Goal: Task Accomplishment & Management: Use online tool/utility

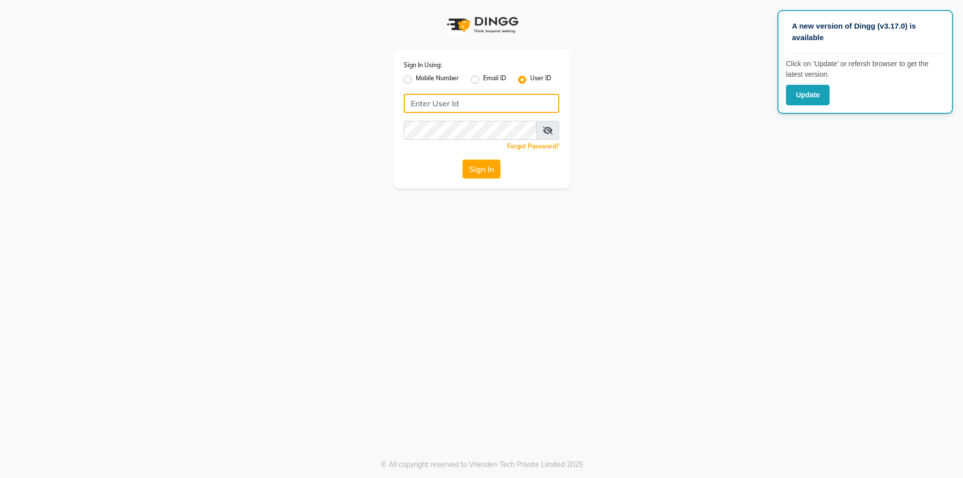
click at [475, 102] on input "Username" at bounding box center [481, 103] width 155 height 19
type input "[DEMOGRAPHIC_DATA]"
click at [462, 159] on button "Sign In" at bounding box center [481, 168] width 38 height 19
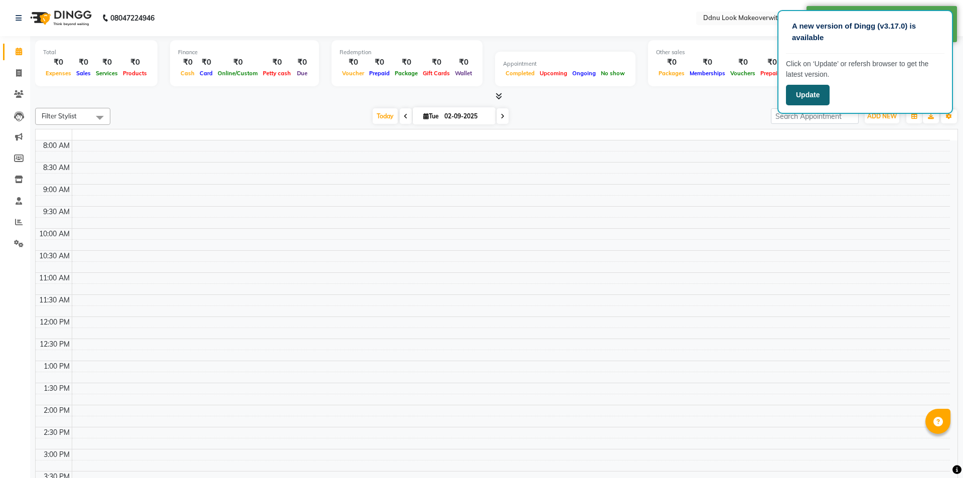
select select "en"
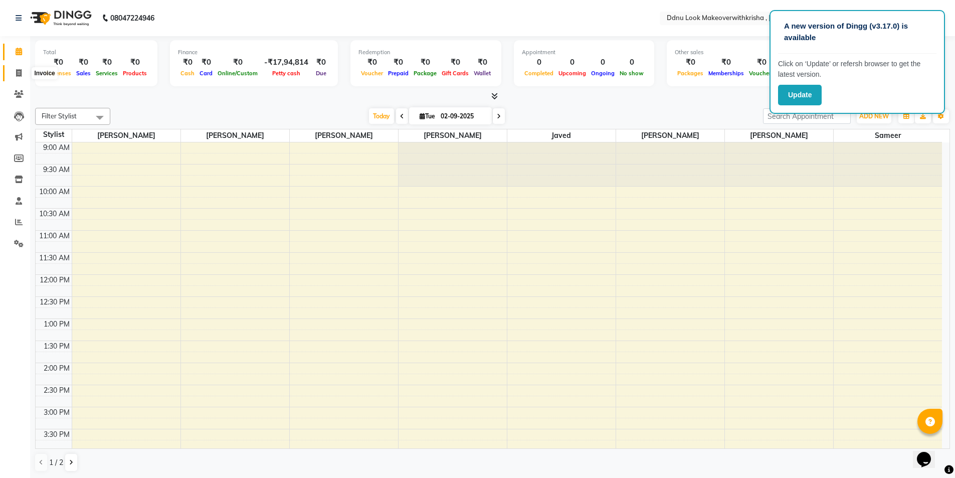
click at [19, 71] on icon at bounding box center [19, 73] width 6 height 8
select select "service"
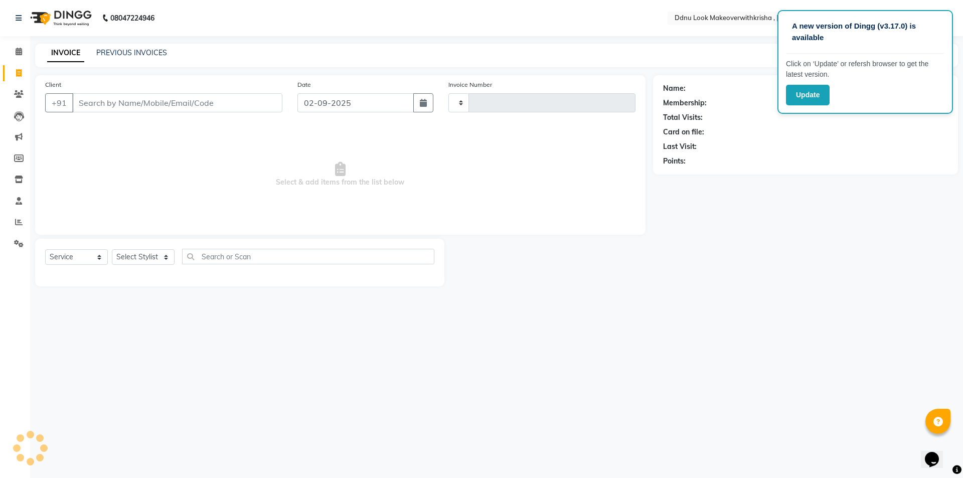
type input "0090"
select select "538"
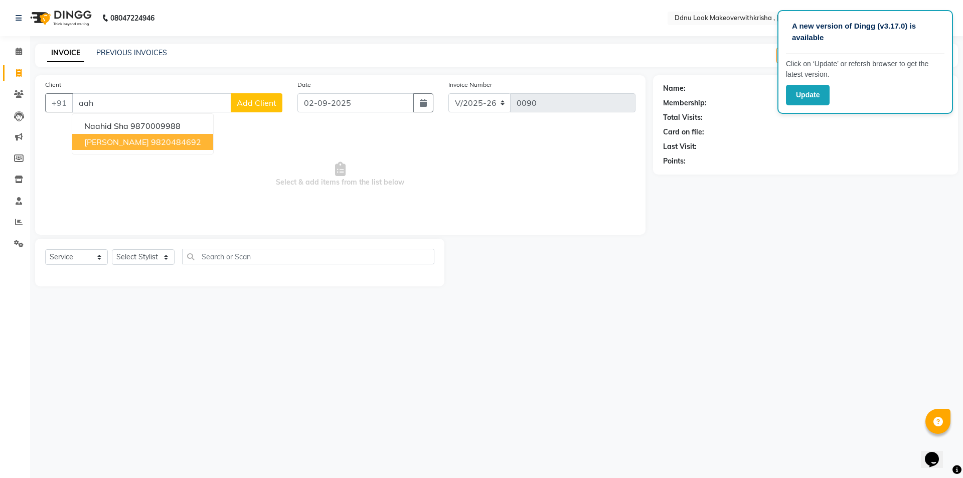
click at [111, 142] on span "[PERSON_NAME]" at bounding box center [116, 142] width 65 height 10
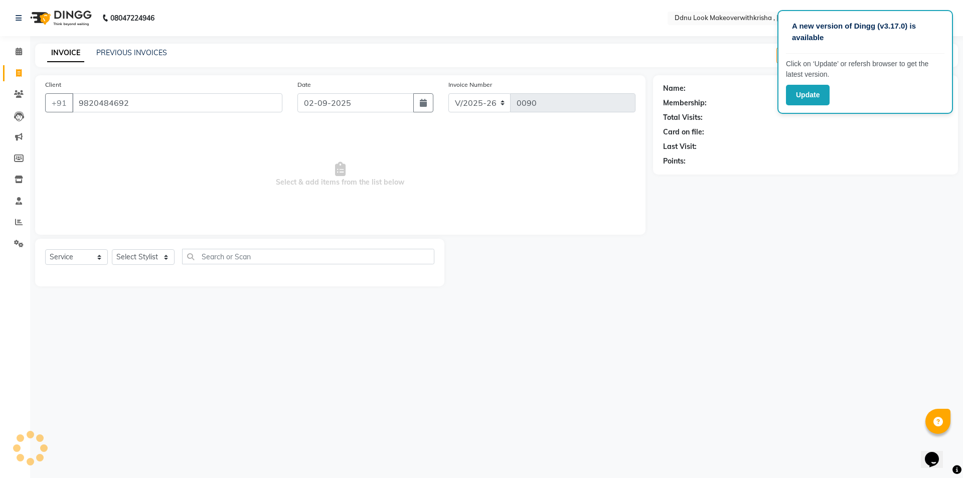
type input "9820484692"
click at [79, 256] on select "Select Service Product Membership Package Voucher Prepaid Gift Card" at bounding box center [76, 257] width 63 height 16
click at [45, 249] on select "Select Service Product Membership Package Voucher Prepaid Gift Card" at bounding box center [76, 257] width 63 height 16
click at [126, 255] on select "Select Stylist [PERSON_NAME] [PERSON_NAME] [PERSON_NAME] [PERSON_NAME] [PERSON_…" at bounding box center [143, 257] width 63 height 16
select select "79025"
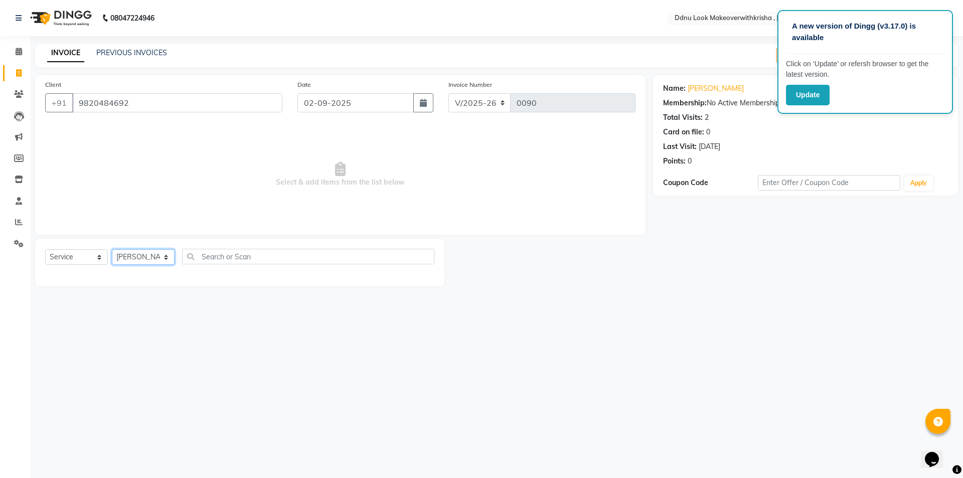
click at [112, 249] on select "Select Stylist [PERSON_NAME] [PERSON_NAME] [PERSON_NAME] [PERSON_NAME] [PERSON_…" at bounding box center [143, 257] width 63 height 16
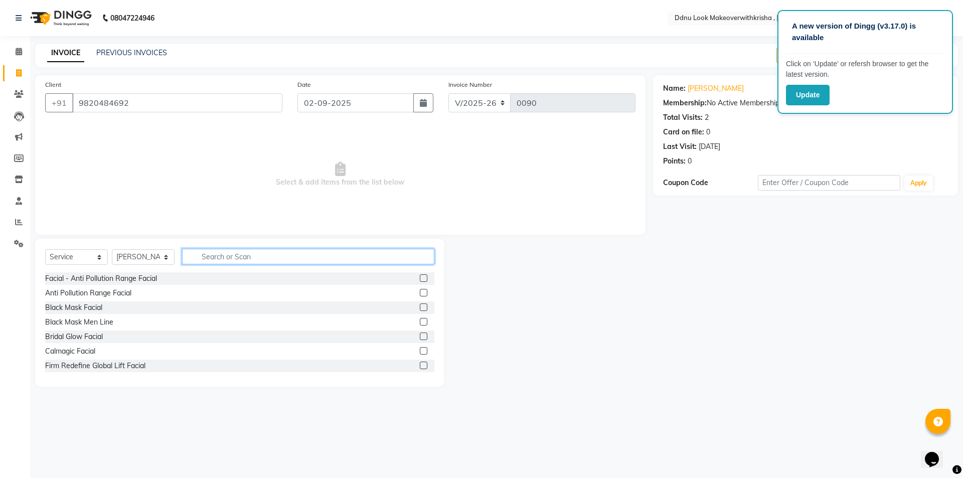
click at [225, 262] on input "text" at bounding box center [308, 257] width 252 height 16
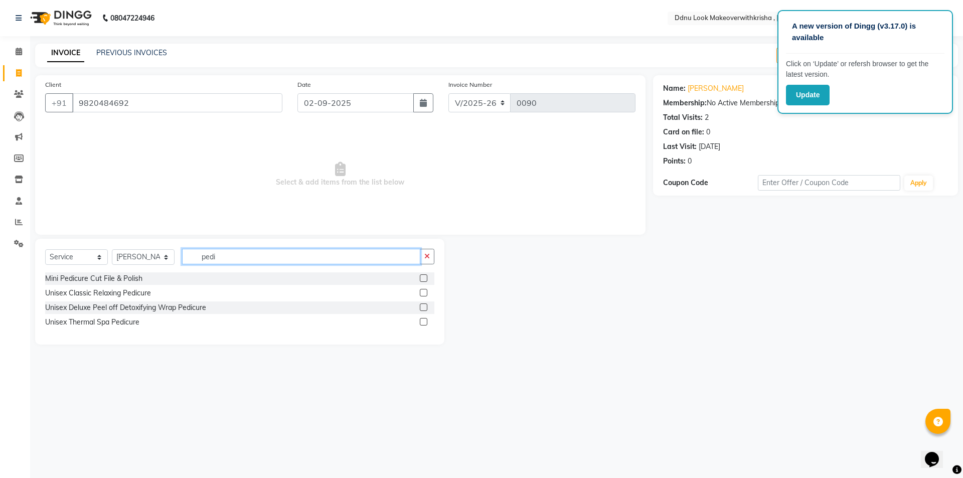
type input "pedi"
click at [422, 292] on label at bounding box center [424, 293] width 8 height 8
click at [422, 292] on input "checkbox" at bounding box center [423, 293] width 7 height 7
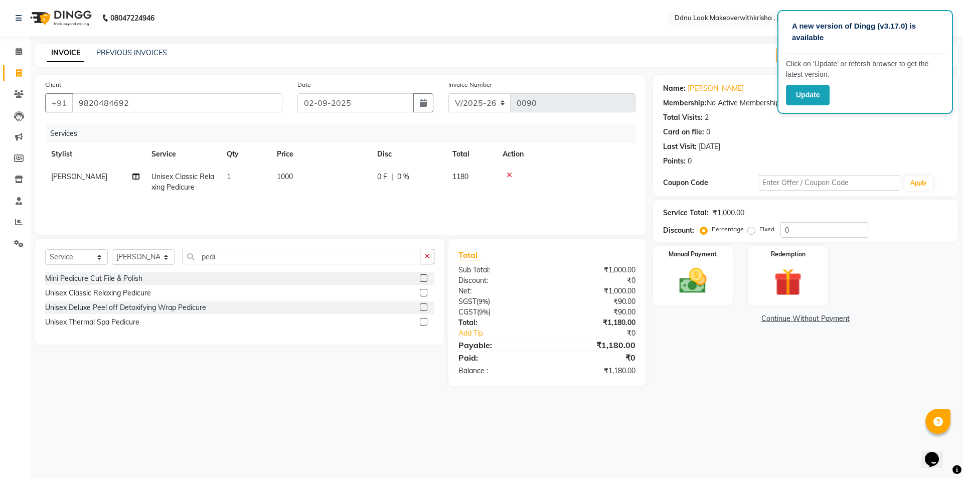
click at [422, 292] on label at bounding box center [424, 293] width 8 height 8
click at [422, 292] on input "checkbox" at bounding box center [423, 293] width 7 height 7
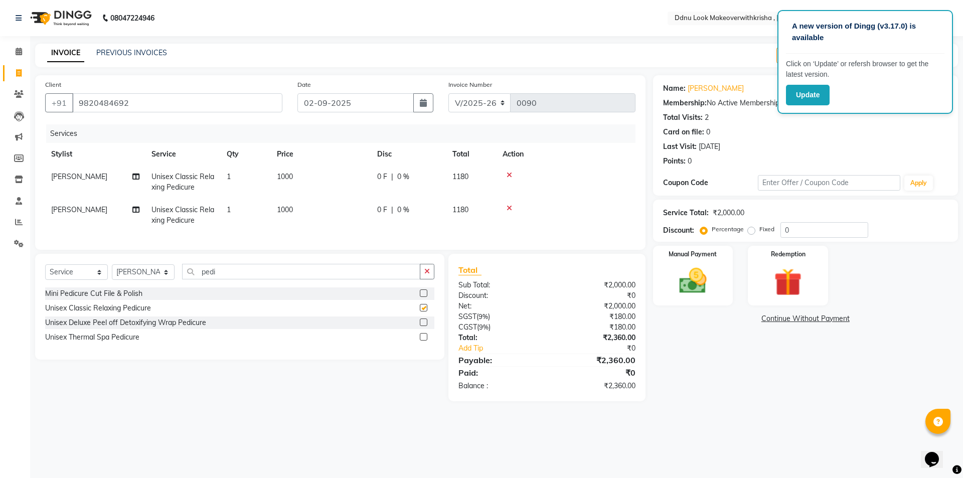
checkbox input "false"
click at [142, 280] on select "Select Stylist [PERSON_NAME] [PERSON_NAME] [PERSON_NAME] [PERSON_NAME] [PERSON_…" at bounding box center [143, 272] width 63 height 16
select select "86674"
click at [112, 272] on select "Select Stylist [PERSON_NAME] [PERSON_NAME] [PERSON_NAME] [PERSON_NAME] [PERSON_…" at bounding box center [143, 272] width 63 height 16
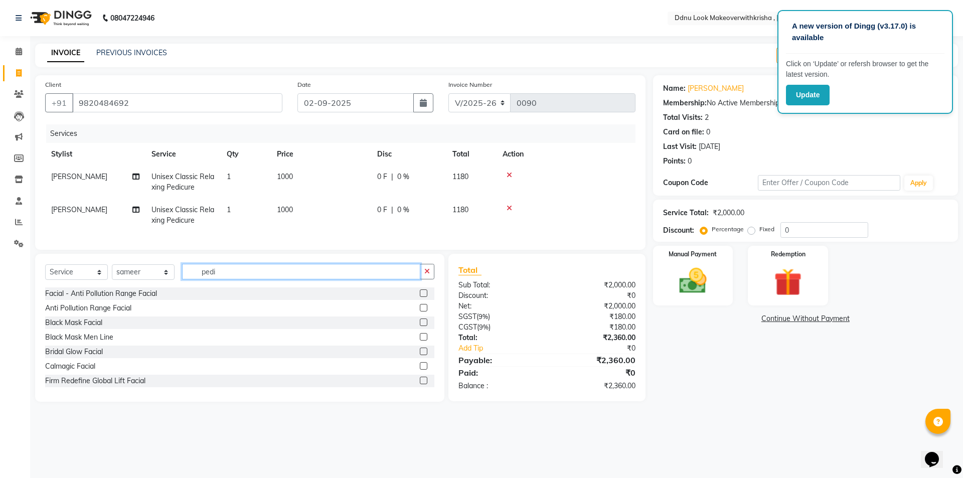
drag, startPoint x: 101, startPoint y: 277, endPoint x: 69, endPoint y: 277, distance: 31.6
click at [93, 277] on div "Select Service Product Membership Package Voucher Prepaid Gift Card Select Styl…" at bounding box center [239, 276] width 389 height 24
type input "to"
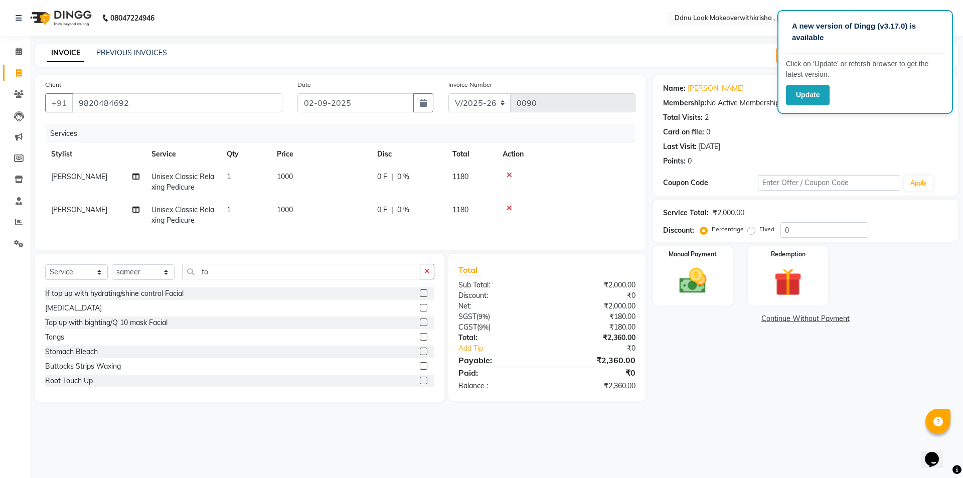
click at [420, 384] on label at bounding box center [424, 381] width 8 height 8
click at [420, 384] on input "checkbox" at bounding box center [423, 381] width 7 height 7
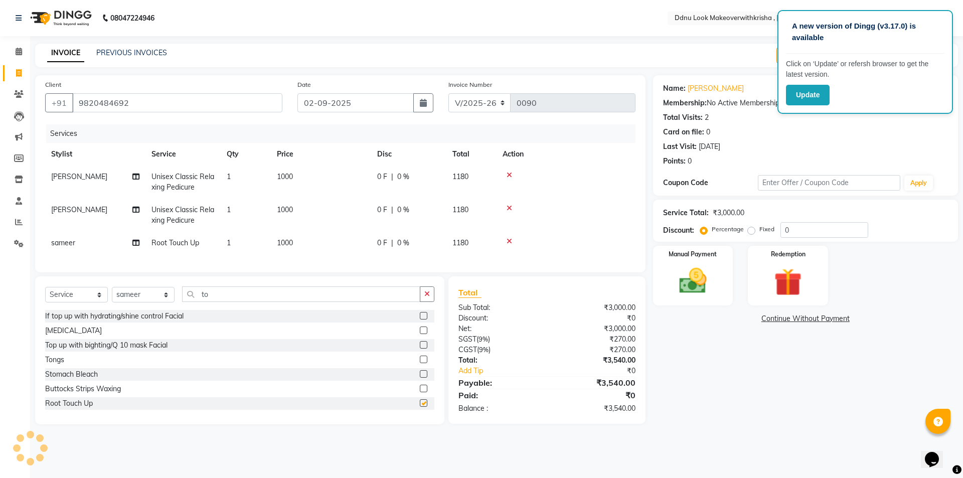
checkbox input "false"
click at [131, 300] on select "Select Stylist [PERSON_NAME] [PERSON_NAME] [PERSON_NAME] [PERSON_NAME] [PERSON_…" at bounding box center [143, 295] width 63 height 16
select select "7245"
click at [112, 294] on select "Select Stylist [PERSON_NAME] [PERSON_NAME] [PERSON_NAME] [PERSON_NAME] [PERSON_…" at bounding box center [143, 295] width 63 height 16
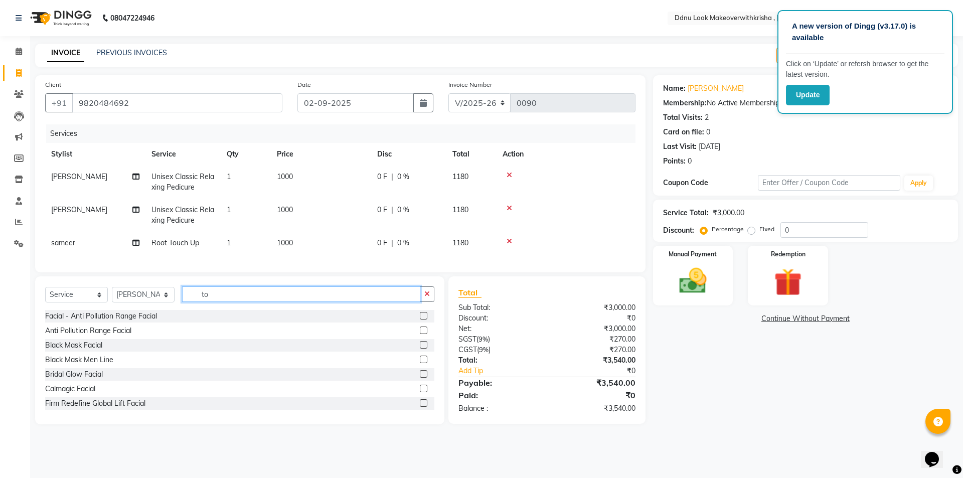
drag, startPoint x: 228, startPoint y: 303, endPoint x: 65, endPoint y: 311, distance: 163.2
click at [83, 305] on div "Select Service Product Membership Package Voucher Prepaid Gift Card Select Styl…" at bounding box center [239, 298] width 389 height 24
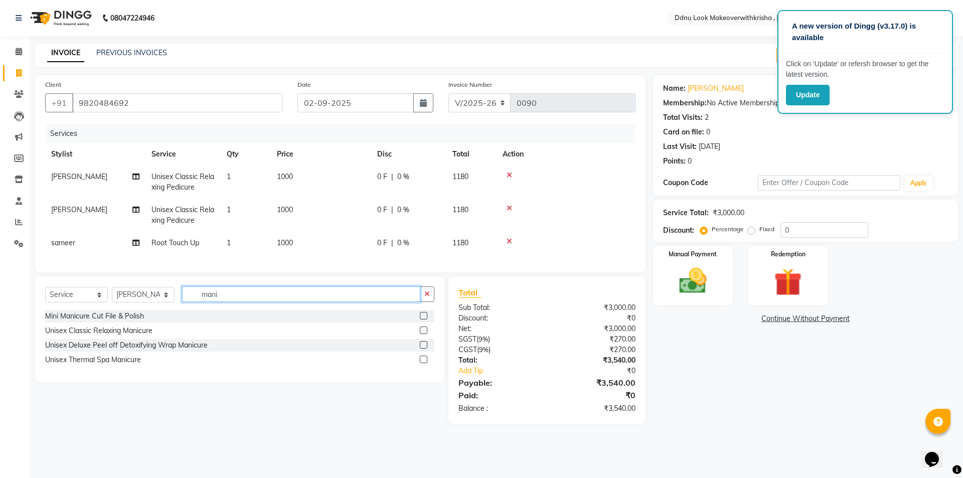
type input "mani"
click at [424, 334] on label at bounding box center [424, 330] width 8 height 8
click at [424, 334] on input "checkbox" at bounding box center [423, 330] width 7 height 7
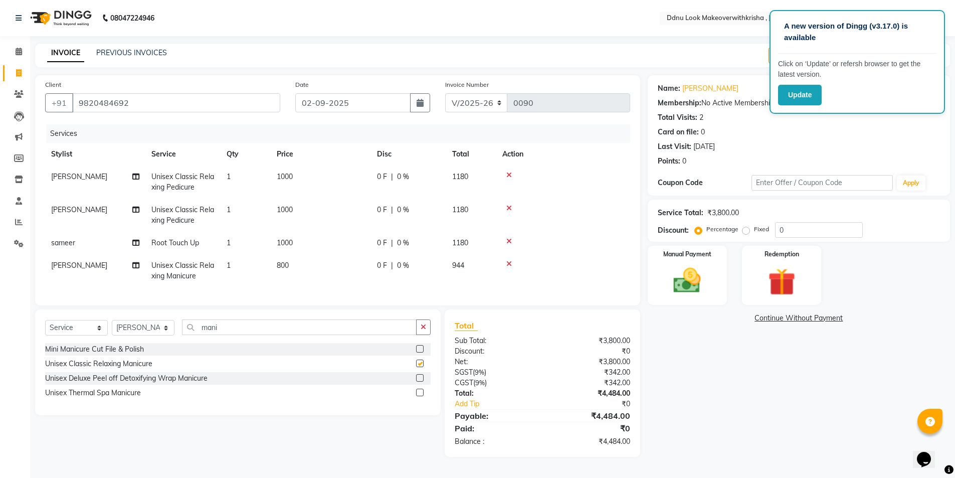
checkbox input "false"
click at [307, 176] on td "1000" at bounding box center [321, 182] width 100 height 33
select select "79025"
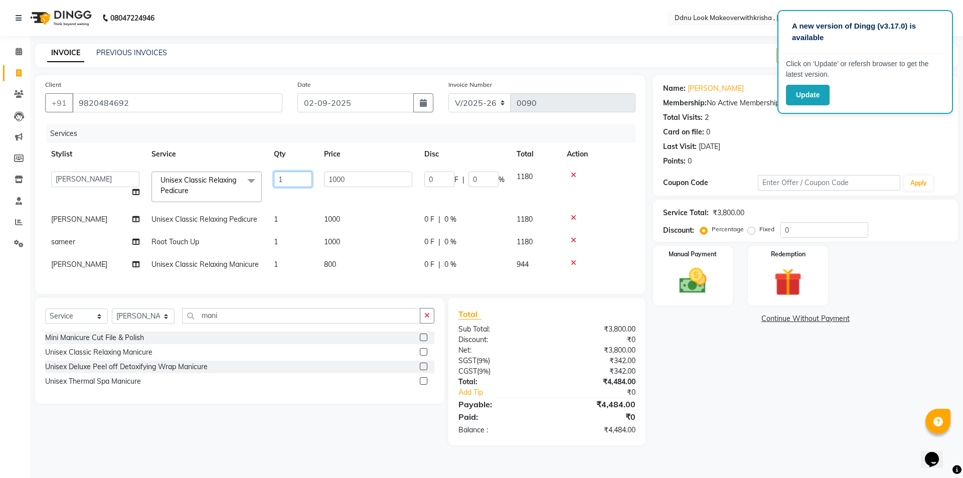
drag, startPoint x: 228, startPoint y: 238, endPoint x: 212, endPoint y: 246, distance: 18.4
click at [212, 246] on tbody "[PERSON_NAME] [PERSON_NAME] [PERSON_NAME] [PERSON_NAME] [PERSON_NAME] Reception…" at bounding box center [340, 221] width 590 height 110
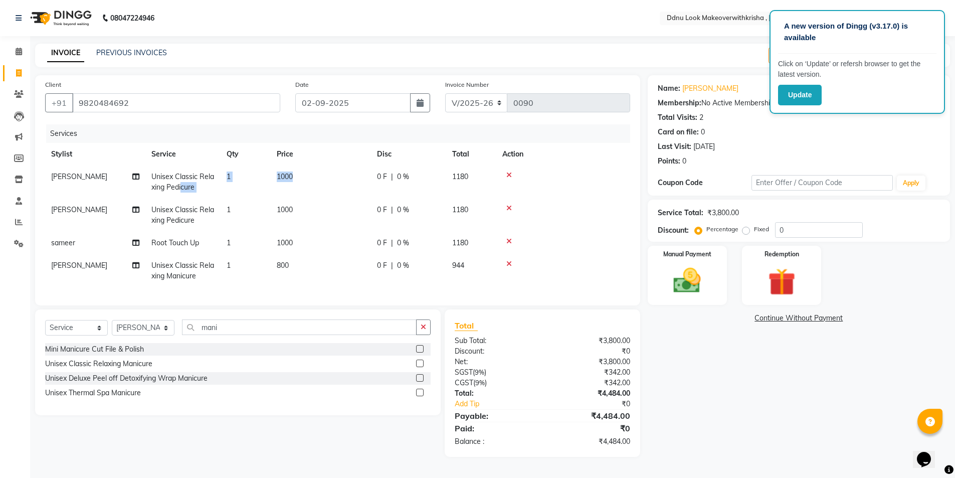
drag, startPoint x: 361, startPoint y: 175, endPoint x: 181, endPoint y: 186, distance: 180.4
click at [318, 174] on td "1000" at bounding box center [321, 182] width 100 height 33
select select "79025"
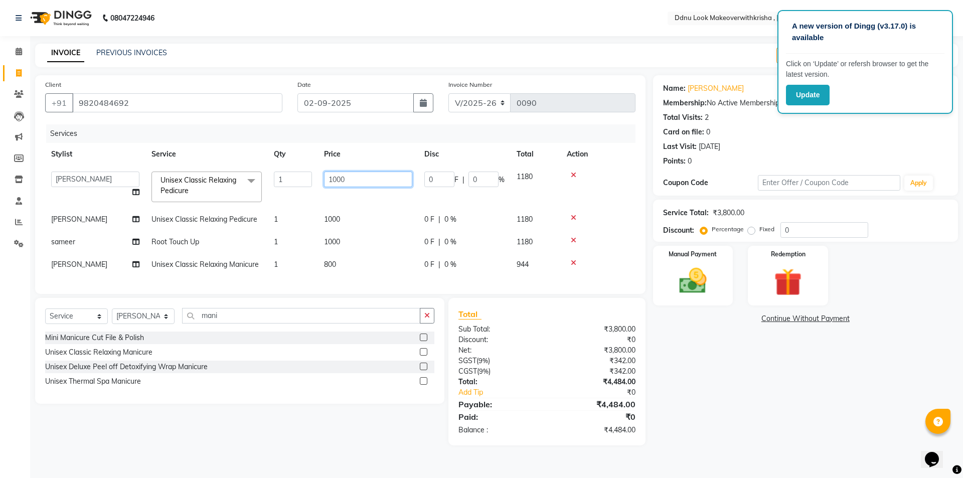
drag, startPoint x: 349, startPoint y: 182, endPoint x: 326, endPoint y: 180, distance: 22.7
click at [331, 187] on td "1000" at bounding box center [368, 187] width 100 height 43
type input "1"
type input "890"
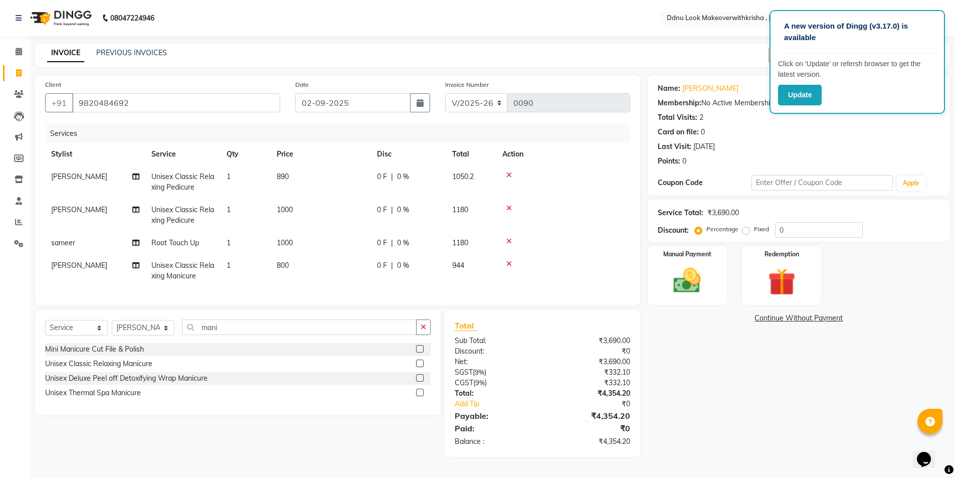
click at [358, 198] on td "890" at bounding box center [321, 182] width 100 height 33
select select "79025"
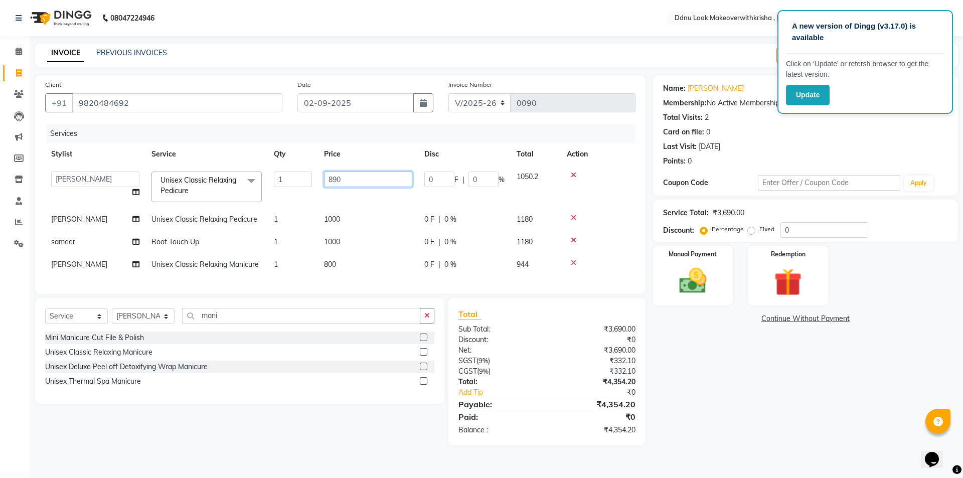
drag, startPoint x: 352, startPoint y: 180, endPoint x: 286, endPoint y: 193, distance: 67.4
click at [286, 193] on tr "[PERSON_NAME] [PERSON_NAME] [PERSON_NAME] [PERSON_NAME] [PERSON_NAME] Reception…" at bounding box center [340, 187] width 590 height 43
type input "850"
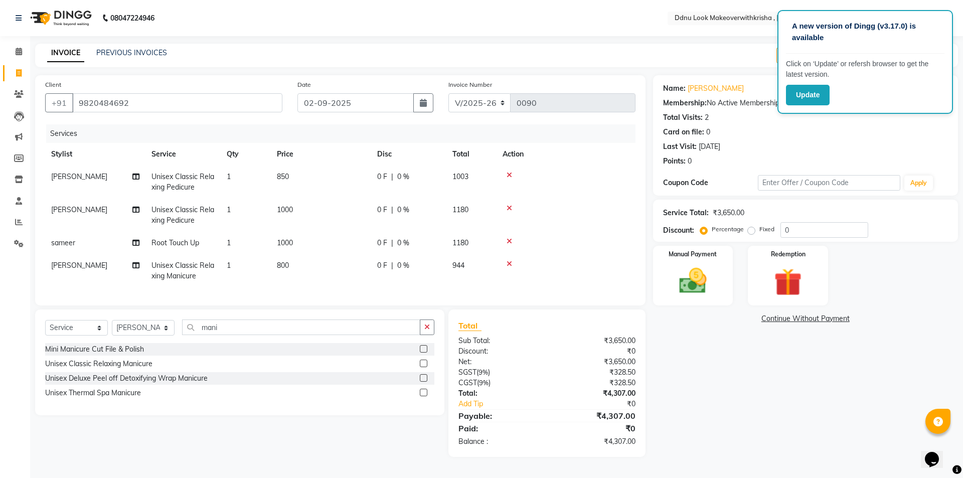
click at [359, 213] on td "1000" at bounding box center [321, 215] width 100 height 33
select select "79025"
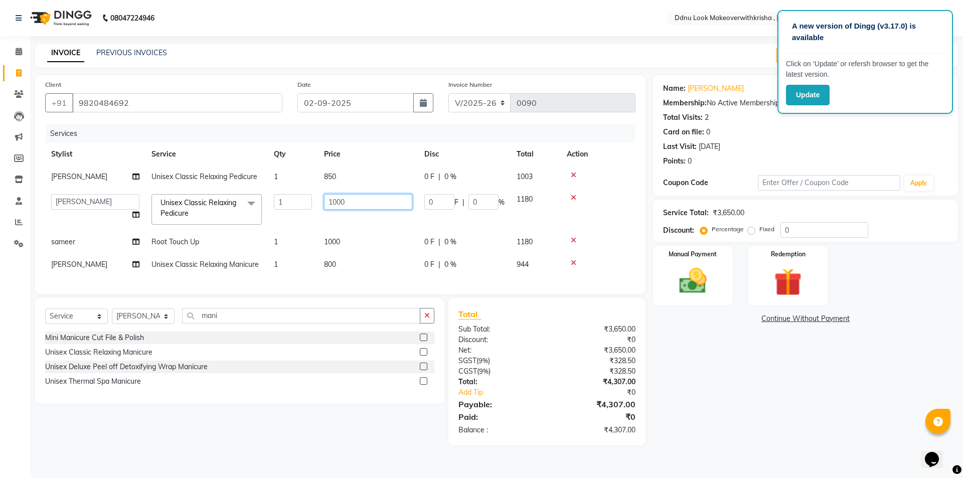
drag, startPoint x: 356, startPoint y: 202, endPoint x: 318, endPoint y: 212, distance: 38.4
click at [318, 212] on td "1000" at bounding box center [368, 209] width 100 height 43
type input "800"
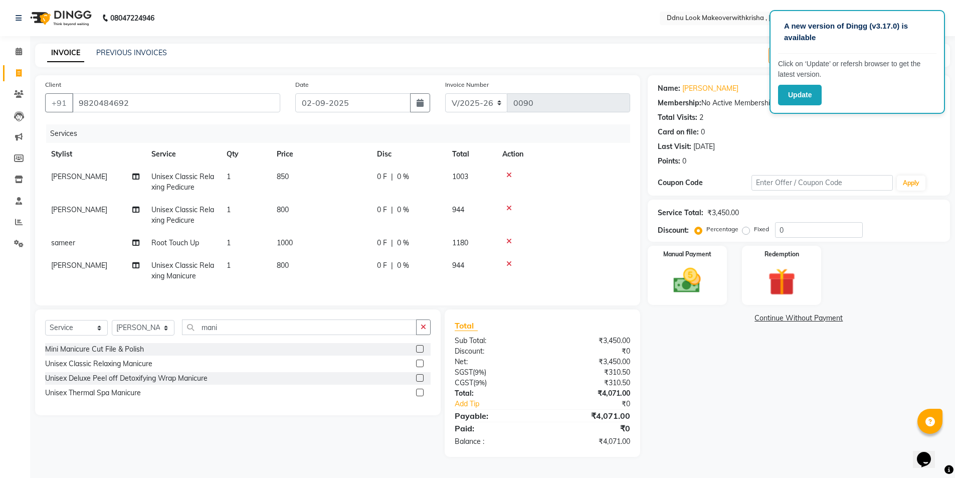
click at [318, 218] on td "800" at bounding box center [321, 215] width 100 height 33
select select "79025"
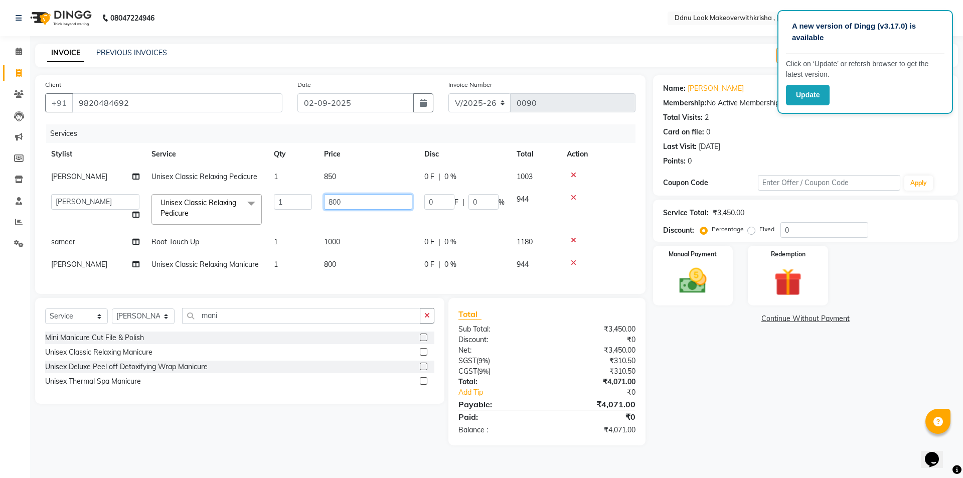
drag, startPoint x: 348, startPoint y: 202, endPoint x: 268, endPoint y: 202, distance: 79.7
click at [268, 202] on tr "[PERSON_NAME] [PERSON_NAME] [PERSON_NAME] [PERSON_NAME] [PERSON_NAME] Reception…" at bounding box center [340, 209] width 590 height 43
type input "600"
click at [364, 233] on td "1000" at bounding box center [368, 242] width 100 height 23
select select "86674"
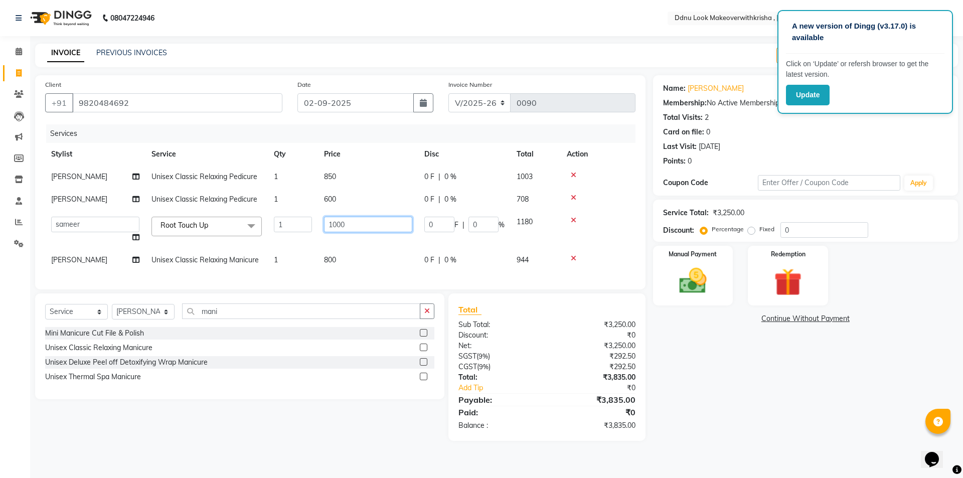
drag, startPoint x: 359, startPoint y: 221, endPoint x: 318, endPoint y: 225, distance: 41.3
click at [318, 225] on td "1000" at bounding box center [368, 230] width 100 height 38
type input "600"
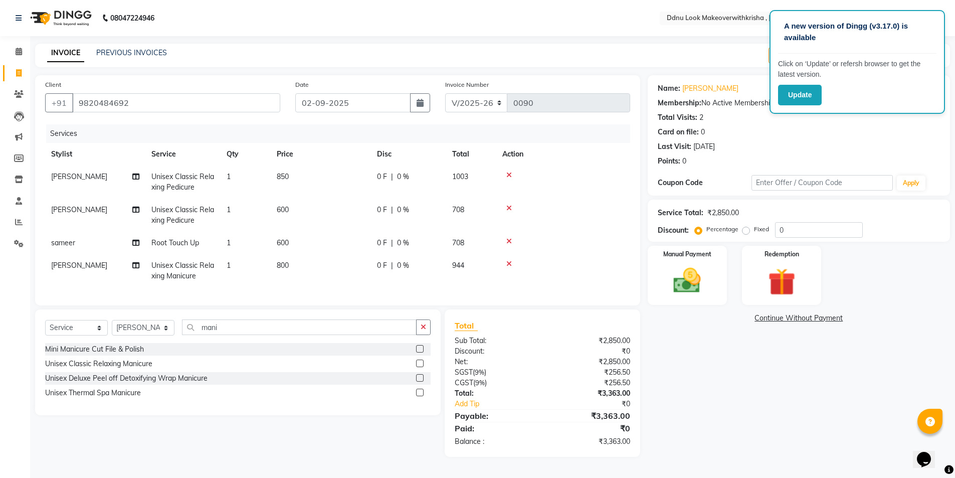
click at [360, 250] on tbody "[PERSON_NAME] Unisex Classic Relaxing Pedicure 1 850 0 F | 0 % 1003 [PERSON_NAM…" at bounding box center [337, 227] width 585 height 122
click at [312, 241] on td "600" at bounding box center [321, 243] width 100 height 23
select select "86674"
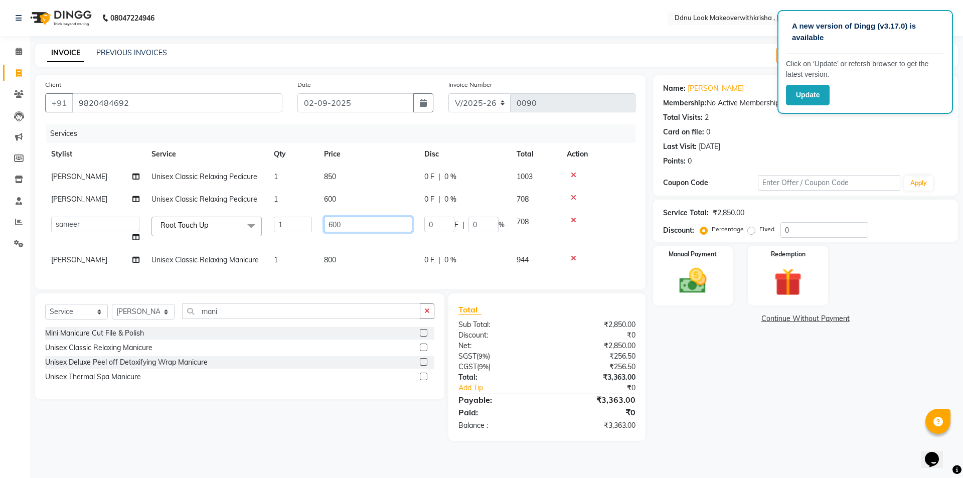
drag, startPoint x: 351, startPoint y: 227, endPoint x: 255, endPoint y: 236, distance: 96.2
click at [255, 236] on tr "[PERSON_NAME] [PERSON_NAME] [PERSON_NAME] [PERSON_NAME] [PERSON_NAME] Reception…" at bounding box center [340, 230] width 590 height 38
type input "700"
click at [368, 225] on input "700" at bounding box center [368, 225] width 88 height 16
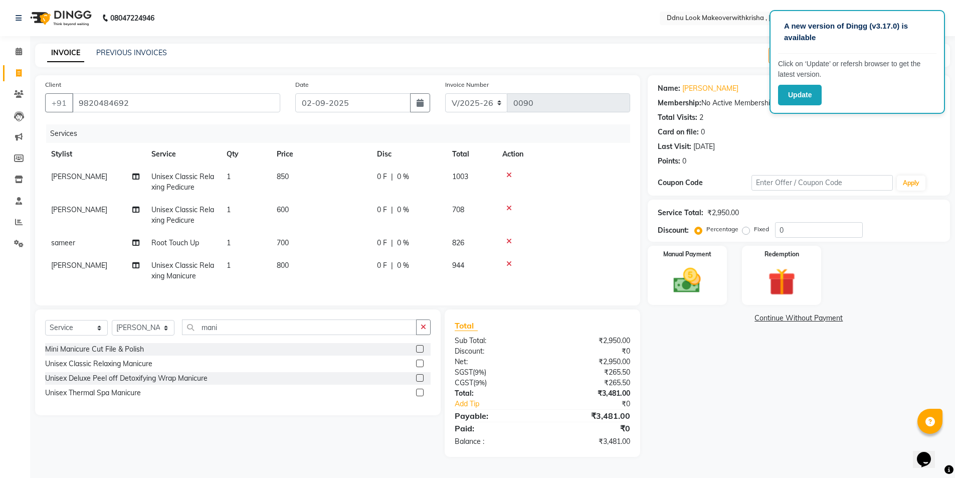
click at [371, 248] on tr "[PERSON_NAME] Touch Up 1 700 0 F | 0 % 826" at bounding box center [337, 243] width 585 height 23
click at [309, 177] on td "850" at bounding box center [321, 182] width 100 height 33
select select "79025"
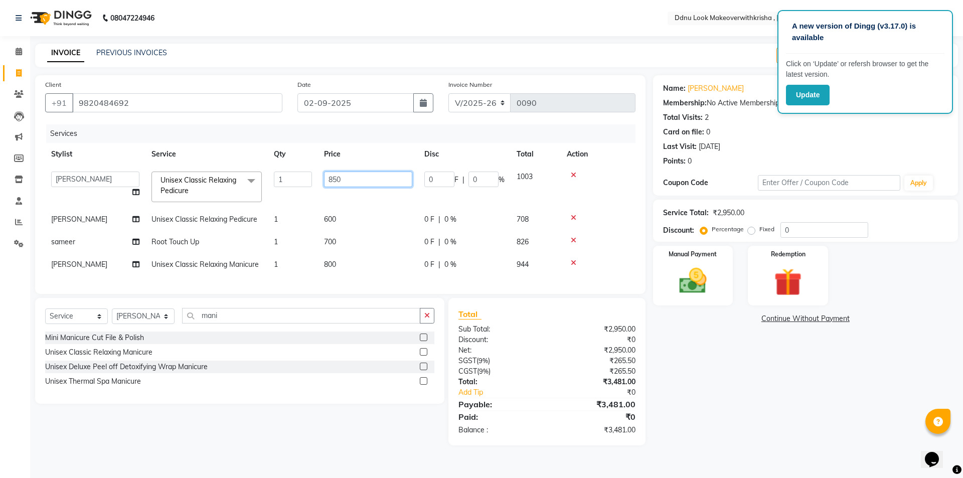
click at [353, 177] on input "850" at bounding box center [368, 180] width 88 height 16
type input "800"
click at [358, 234] on td "700" at bounding box center [368, 242] width 100 height 23
select select "86674"
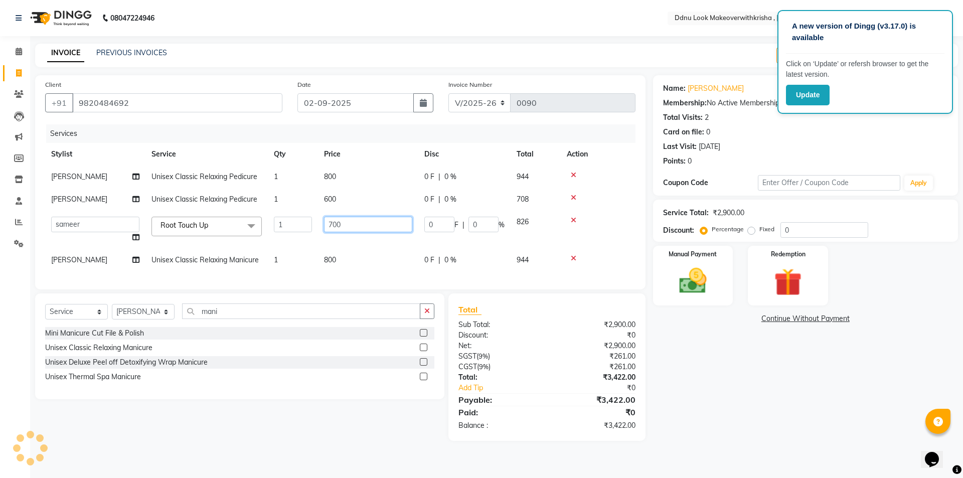
drag, startPoint x: 353, startPoint y: 222, endPoint x: 310, endPoint y: 226, distance: 42.8
click at [310, 226] on tr "[PERSON_NAME] [PERSON_NAME] [PERSON_NAME] [PERSON_NAME] [PERSON_NAME] Reception…" at bounding box center [340, 230] width 590 height 38
type input "6"
type input "680"
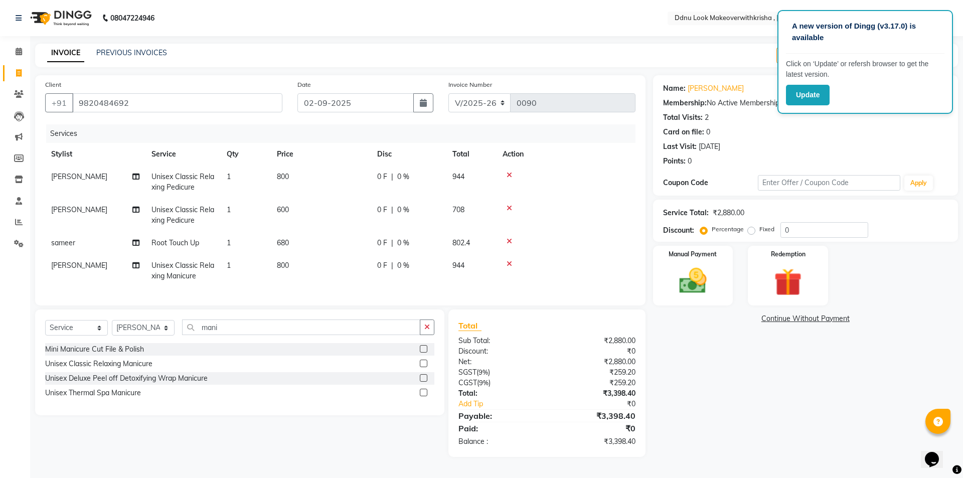
click at [369, 261] on td "800" at bounding box center [321, 270] width 100 height 33
select select "7245"
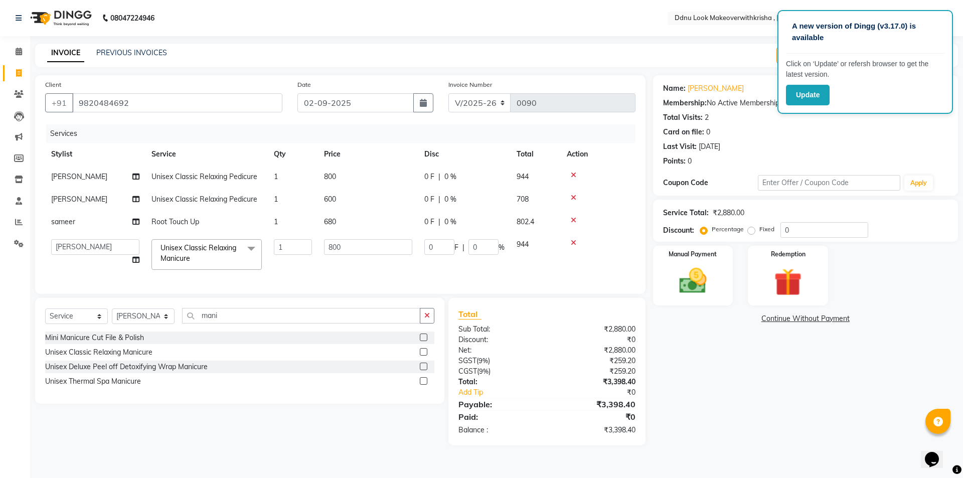
click at [364, 223] on td "680" at bounding box center [368, 222] width 100 height 23
select select "86674"
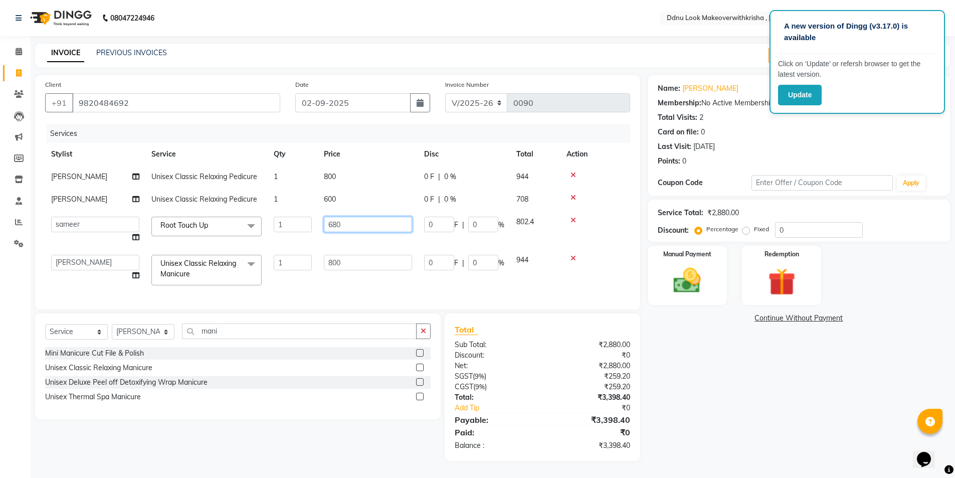
click at [364, 223] on input "680" at bounding box center [368, 225] width 88 height 16
type input "681"
click at [368, 243] on tbody "[PERSON_NAME] Unisex Classic Relaxing Pedicure 1 800 0 F | 0 % 944 [PERSON_NAME…" at bounding box center [337, 229] width 585 height 126
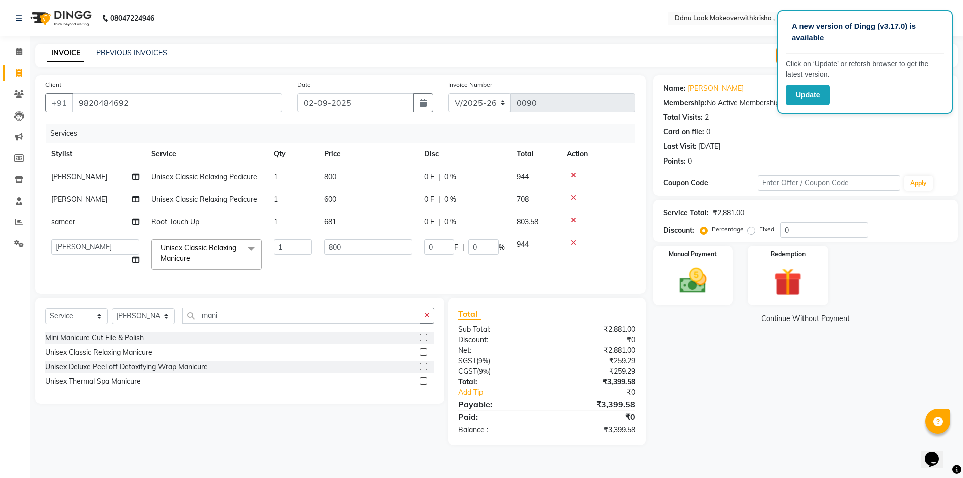
click at [357, 224] on td "681" at bounding box center [368, 222] width 100 height 23
select select "86674"
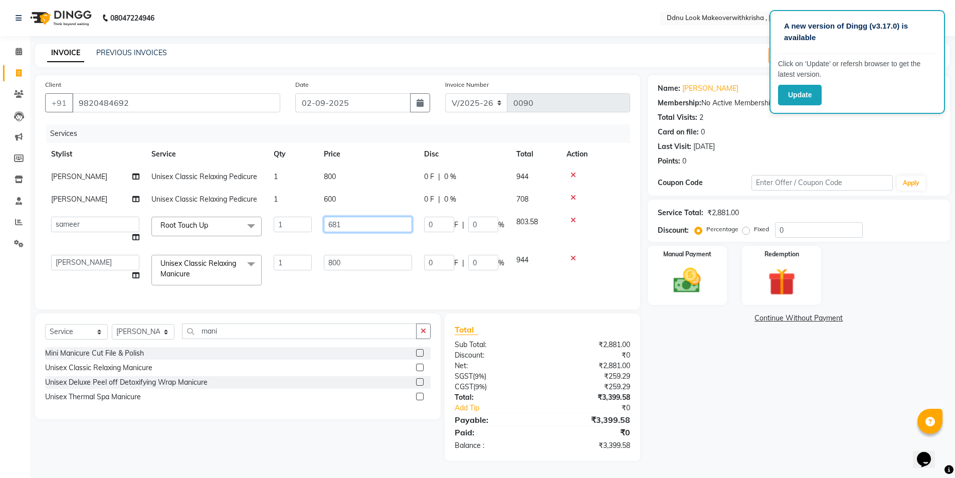
click at [357, 224] on input "681" at bounding box center [368, 225] width 88 height 16
type input "682"
click at [355, 242] on tbody "[PERSON_NAME] Unisex Classic Relaxing Pedicure 1 800 0 F | 0 % 944 [PERSON_NAME…" at bounding box center [337, 229] width 585 height 126
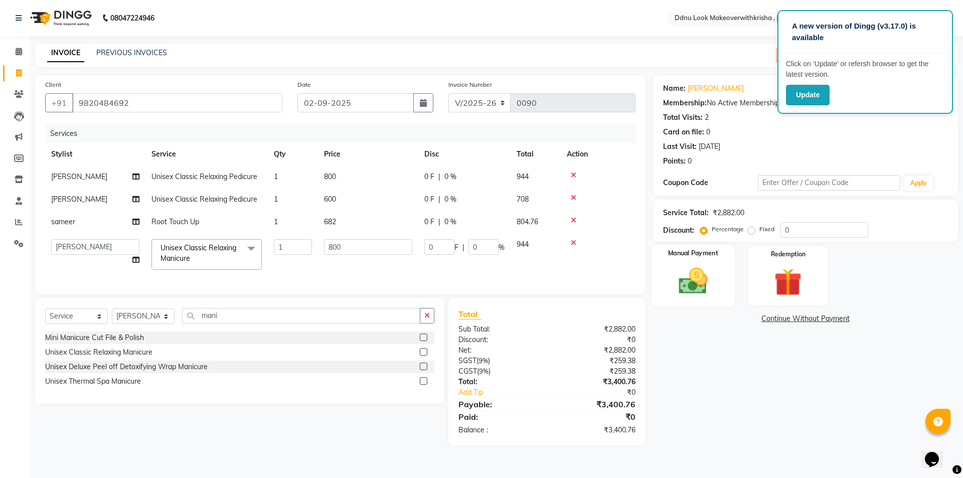
click at [708, 283] on img at bounding box center [693, 280] width 47 height 33
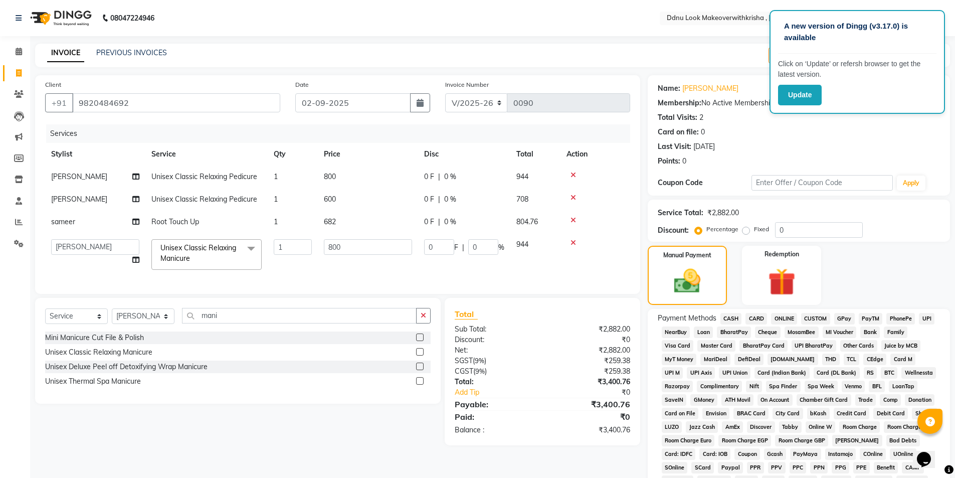
click at [784, 316] on span "ONLINE" at bounding box center [784, 319] width 26 height 12
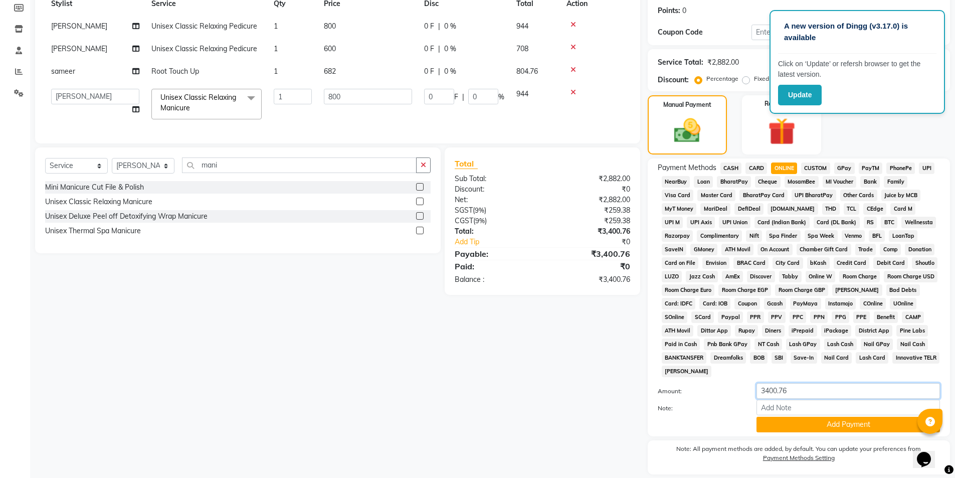
drag, startPoint x: 806, startPoint y: 385, endPoint x: 777, endPoint y: 390, distance: 28.9
click at [777, 390] on input "3400.76" at bounding box center [849, 391] width 184 height 16
type input "3400"
click at [830, 429] on button "Add Payment" at bounding box center [849, 425] width 184 height 16
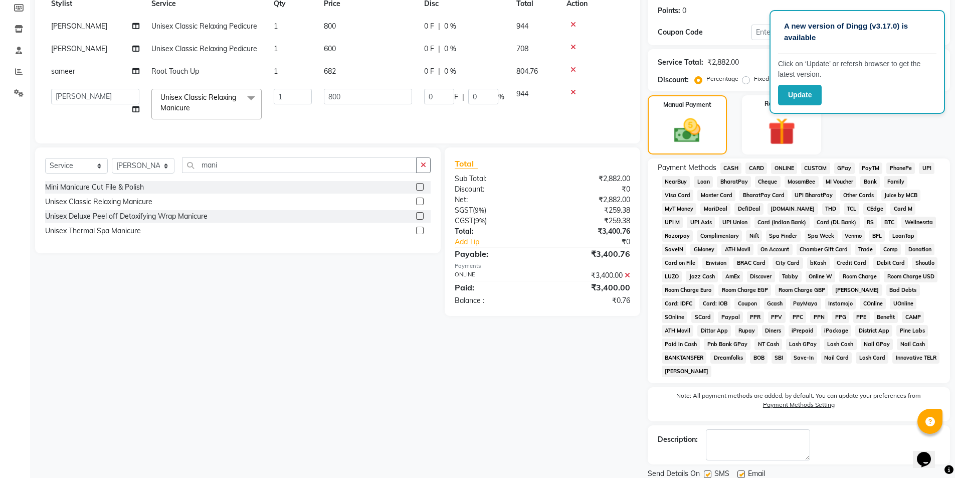
click at [735, 172] on span "CASH" at bounding box center [732, 168] width 22 height 12
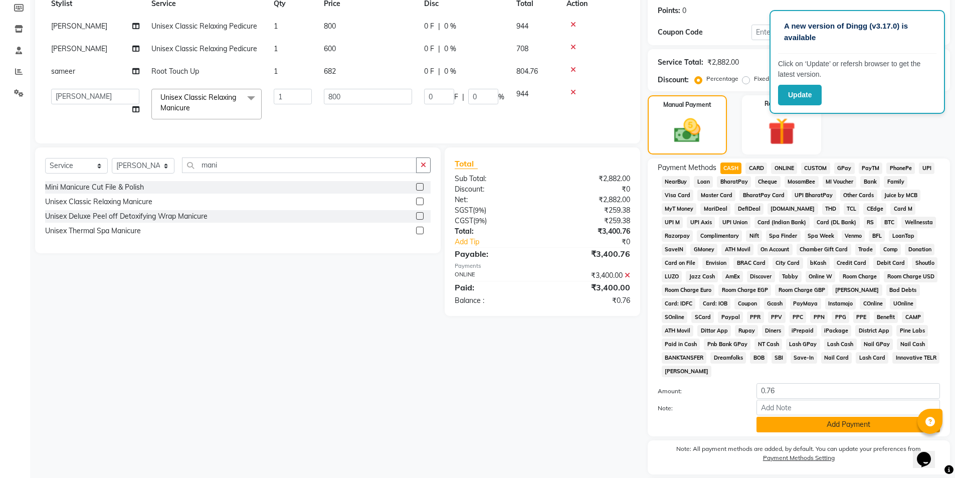
click at [823, 424] on button "Add Payment" at bounding box center [849, 425] width 184 height 16
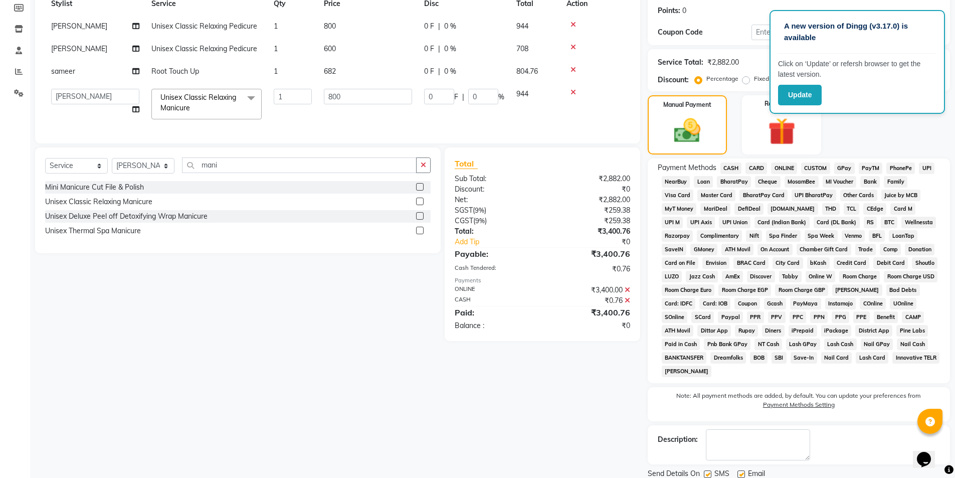
scroll to position [186, 0]
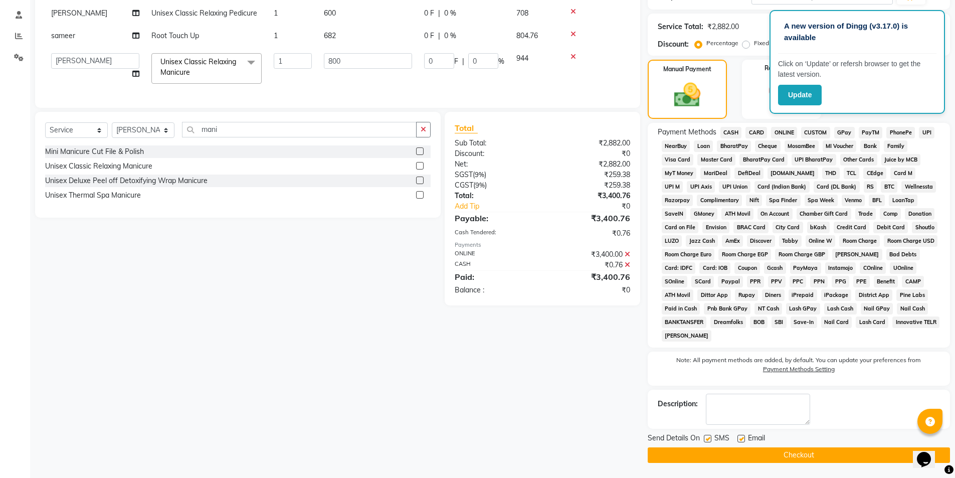
click at [814, 455] on button "Checkout" at bounding box center [799, 455] width 302 height 16
